Goal: Find specific page/section: Find specific page/section

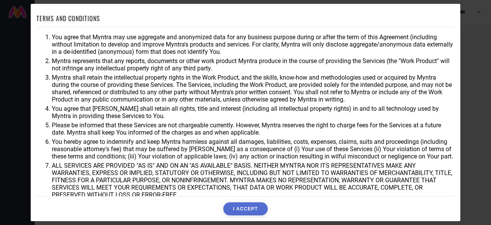
click at [257, 203] on button "I ACCEPT" at bounding box center [245, 208] width 44 height 13
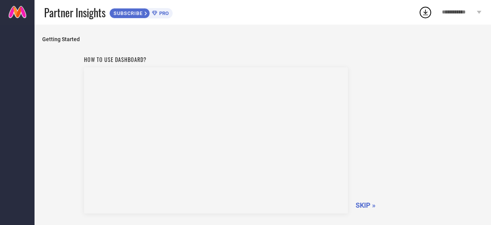
click at [362, 203] on span "SKIP »" at bounding box center [366, 205] width 20 height 8
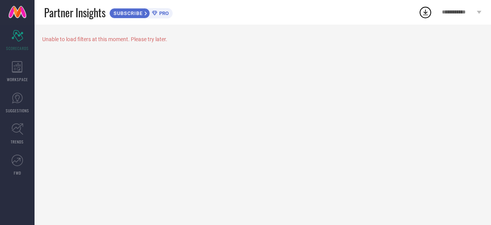
click at [365, 200] on div "Unable to load filters at this moment. Please try later." at bounding box center [263, 125] width 457 height 200
click at [15, 140] on span "TRENDS" at bounding box center [17, 142] width 13 height 6
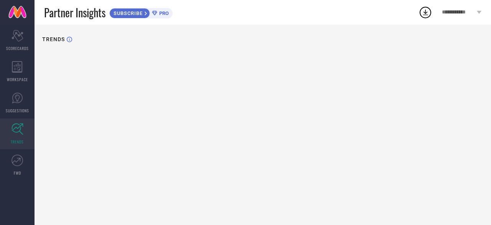
click at [15, 140] on span "TRENDS" at bounding box center [17, 142] width 13 height 6
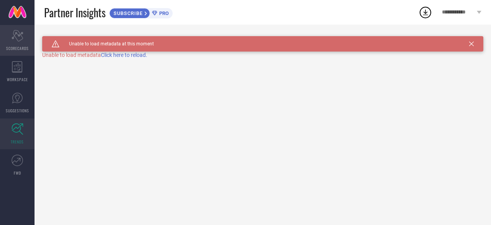
click at [17, 51] on div "Scorecard SCORECARDS" at bounding box center [17, 40] width 35 height 31
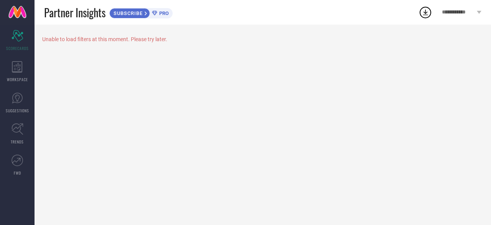
click at [169, 13] on span "PRO" at bounding box center [163, 13] width 12 height 6
